Goal: Information Seeking & Learning: Learn about a topic

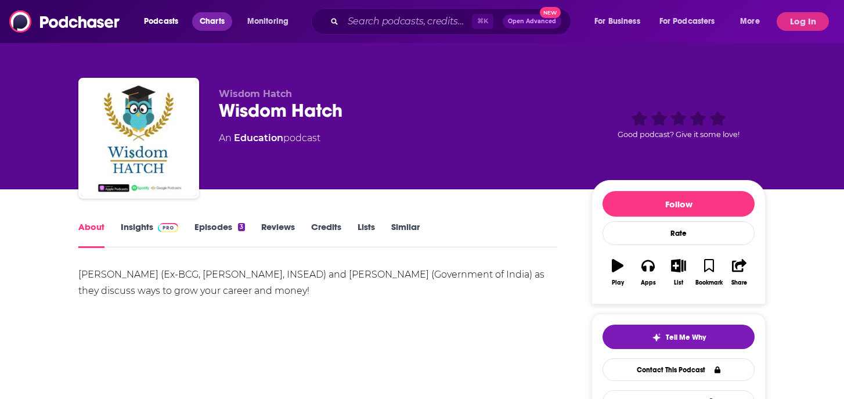
click at [208, 21] on span "Charts" at bounding box center [212, 21] width 25 height 16
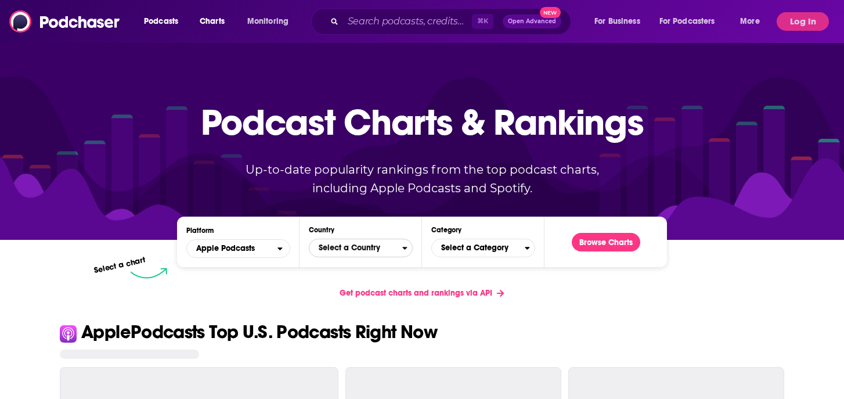
click at [377, 251] on span "Select a Country" at bounding box center [356, 248] width 93 height 20
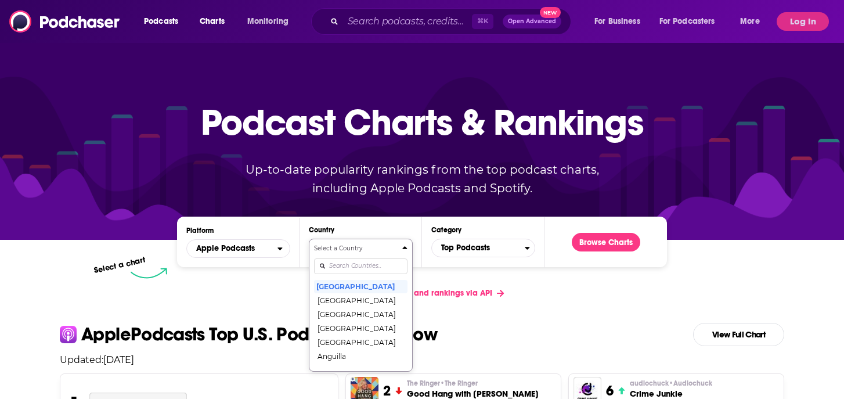
click at [340, 269] on input "Countries" at bounding box center [360, 266] width 93 height 16
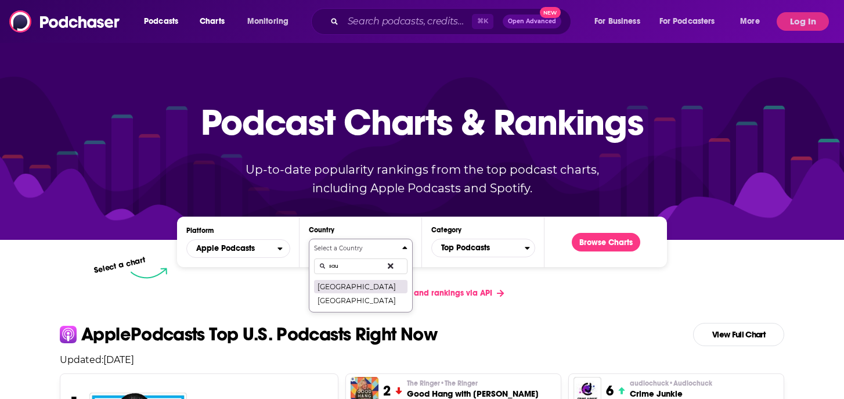
type input "sau"
click at [338, 282] on button "[GEOGRAPHIC_DATA]" at bounding box center [360, 286] width 93 height 14
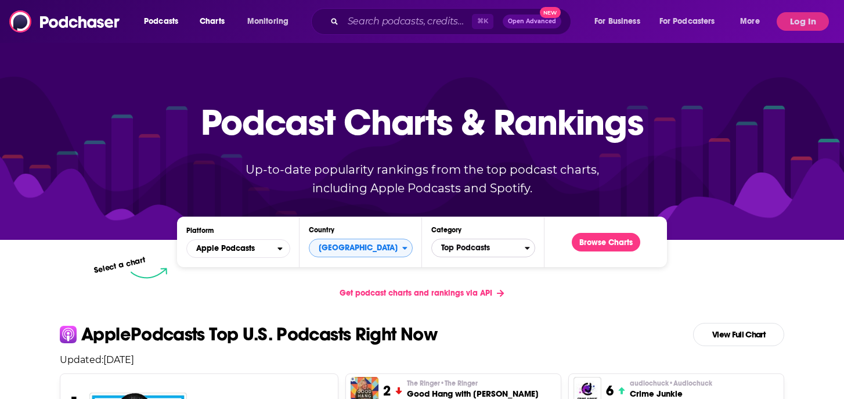
click at [465, 251] on span "Top Podcasts" at bounding box center [478, 248] width 93 height 20
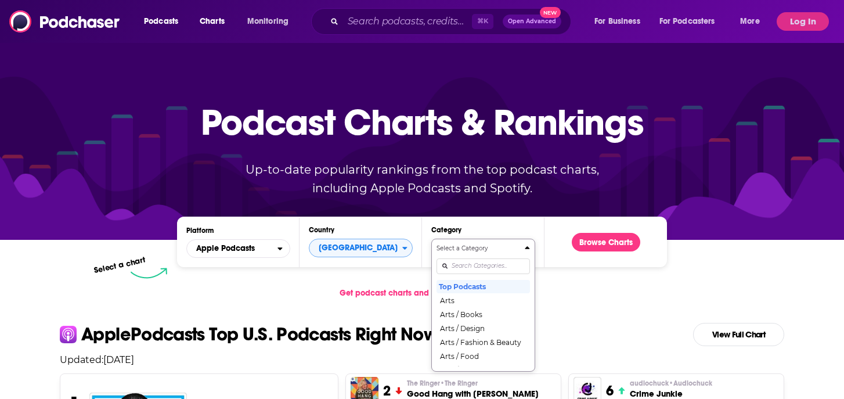
scroll to position [67, 0]
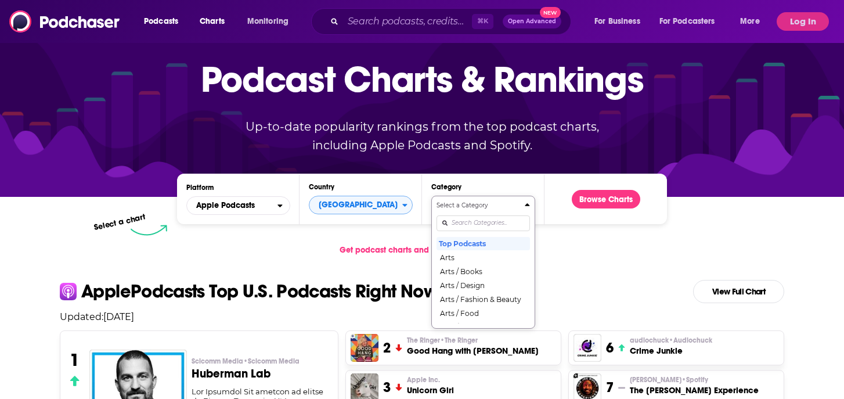
click at [465, 267] on div "Select a Category Top Podcasts Arts Arts / Books Arts / Design Arts / Fashion &…" at bounding box center [483, 262] width 93 height 123
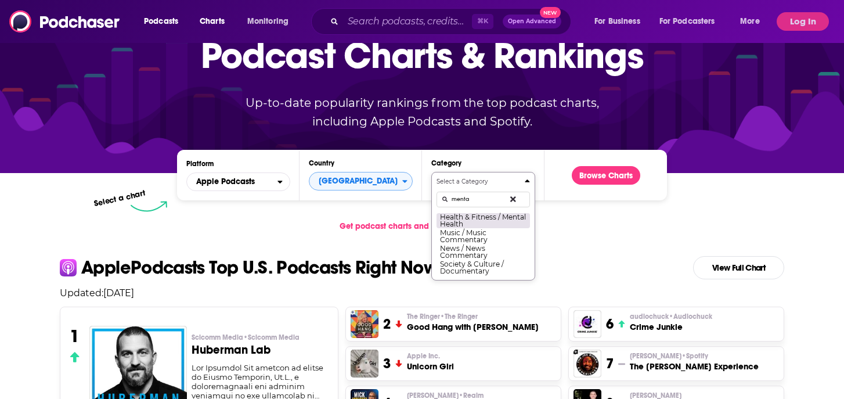
type input "menta"
click at [521, 219] on button "Health & Fitness / Mental Health" at bounding box center [483, 221] width 93 height 16
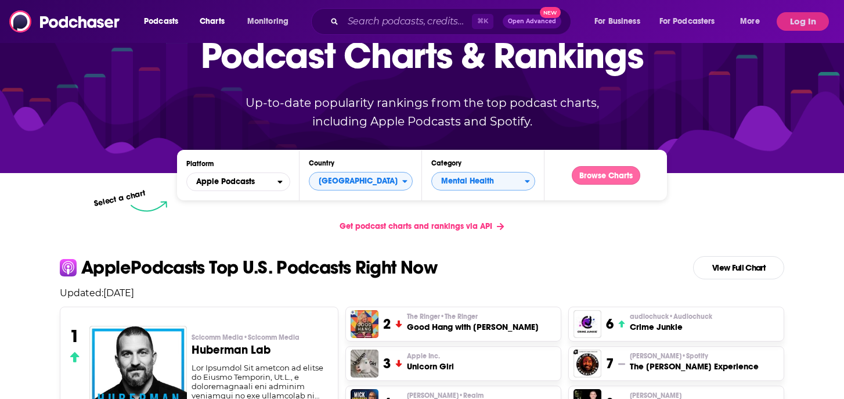
click at [605, 178] on button "Browse Charts" at bounding box center [606, 175] width 69 height 19
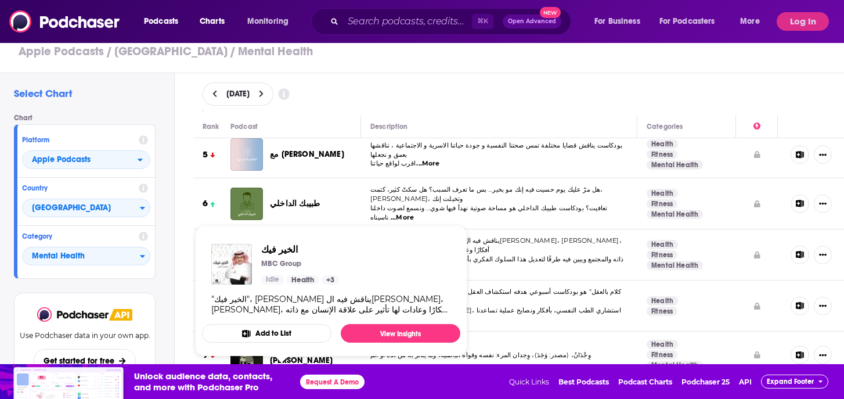
scroll to position [196, 0]
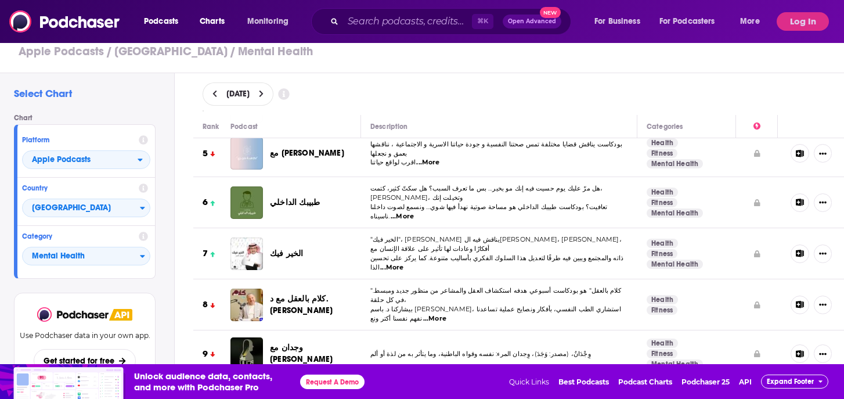
click at [519, 239] on span ""الخير فيك"، بودكاست يناقش فيه اللايف كوتش، فيصل الفرج، أفكارًا وعادات لها تأثي…" at bounding box center [495, 243] width 251 height 17
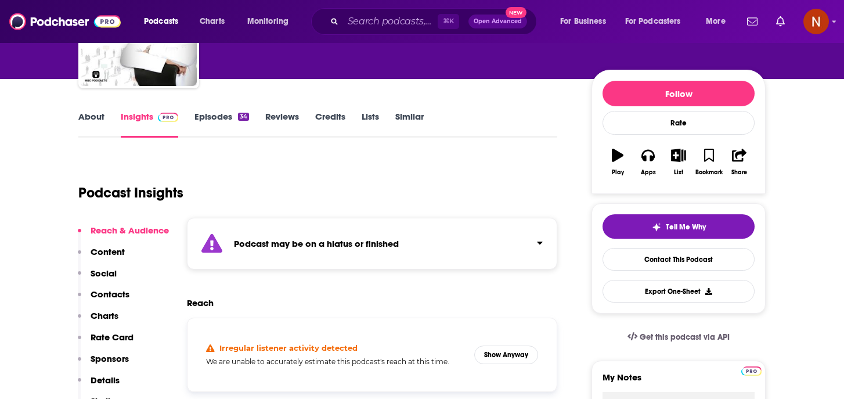
scroll to position [109, 0]
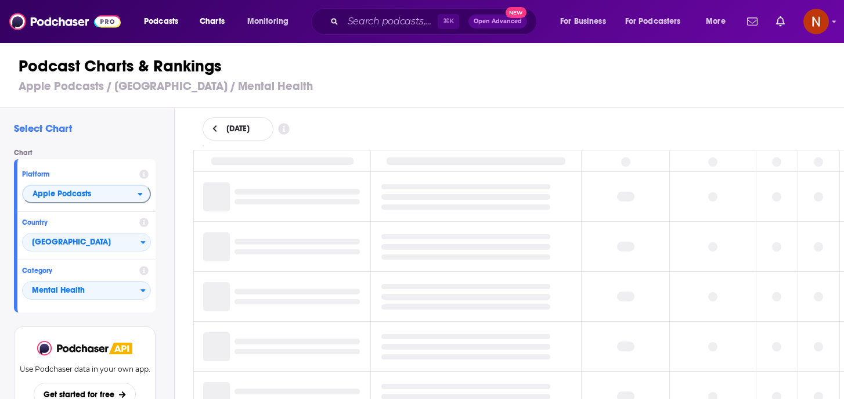
click at [216, 128] on icon at bounding box center [215, 129] width 5 height 8
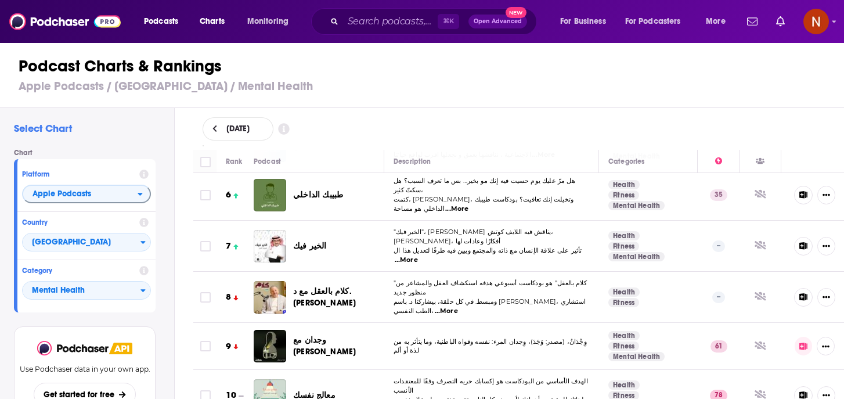
scroll to position [239, 0]
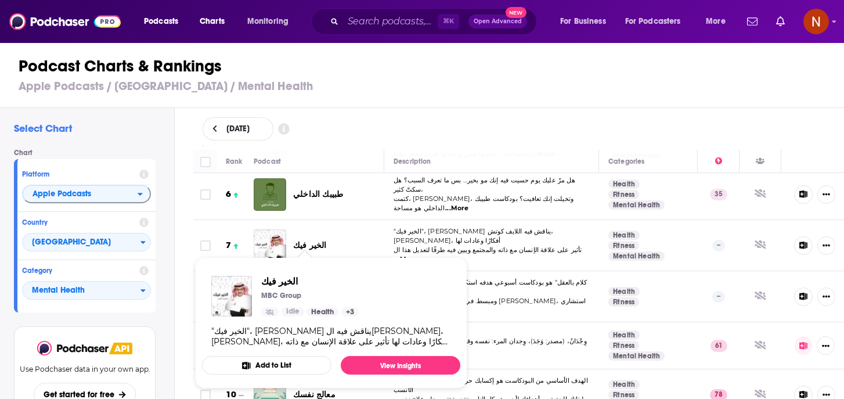
click at [303, 240] on span "الخير فيك" at bounding box center [310, 245] width 34 height 10
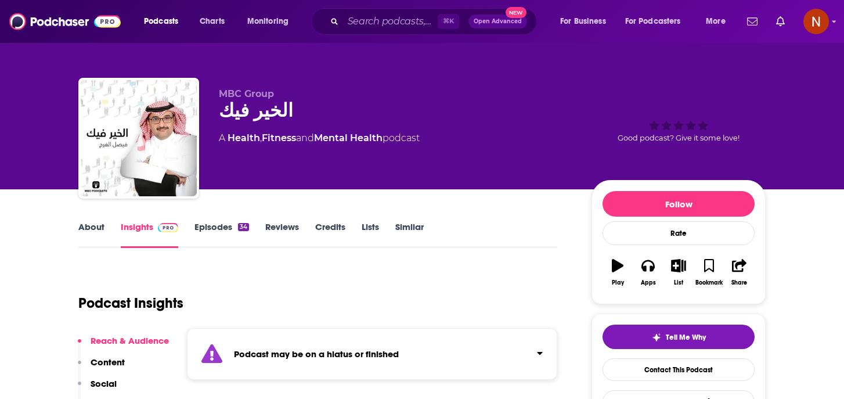
click at [228, 226] on link "Episodes 34" at bounding box center [222, 234] width 55 height 27
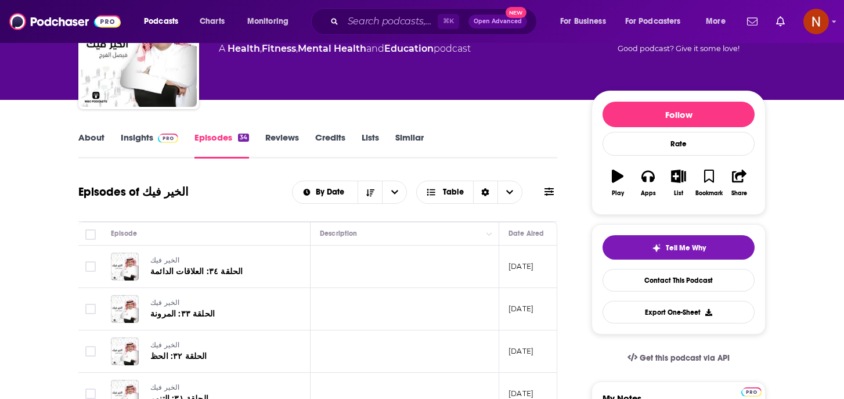
scroll to position [91, 0]
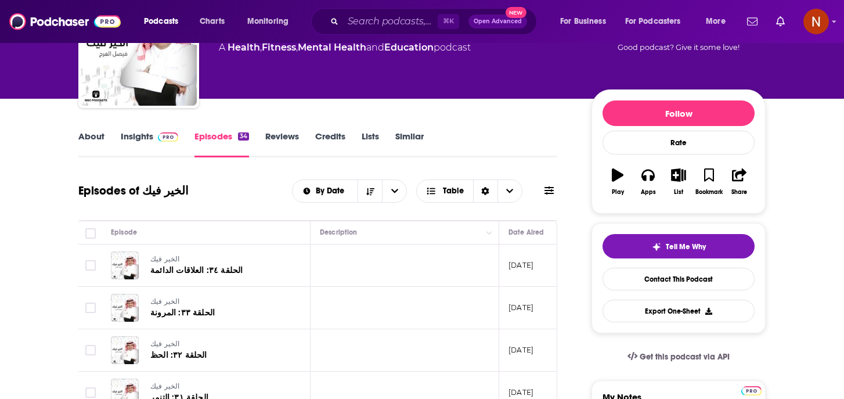
click at [134, 138] on link "Insights" at bounding box center [149, 144] width 57 height 27
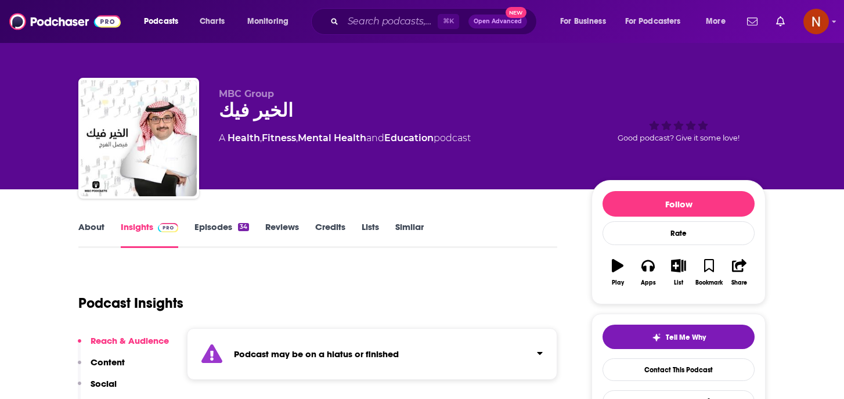
click at [289, 352] on strong "Podcast may be on a hiatus or finished" at bounding box center [316, 353] width 165 height 11
